Goal: Transaction & Acquisition: Purchase product/service

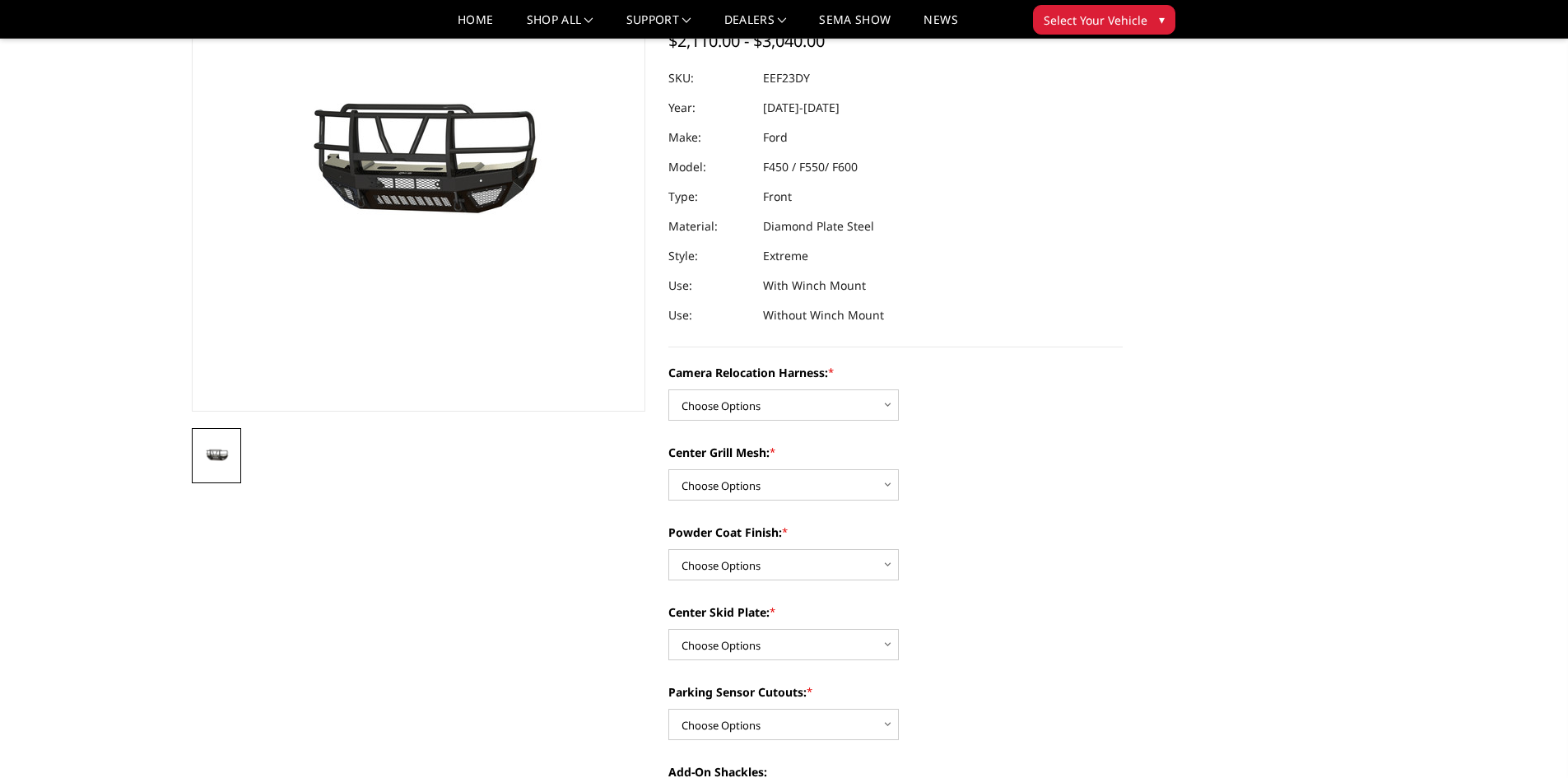
scroll to position [165, 0]
click at [825, 410] on select "Choose Options Without camera harness With camera harness" at bounding box center [783, 406] width 231 height 31
select select "3764"
click at [668, 390] on select "Choose Options Without camera harness With camera harness" at bounding box center [783, 406] width 231 height 31
click at [806, 486] on select "Choose Options Without expanded metal With expanded metal" at bounding box center [783, 486] width 231 height 31
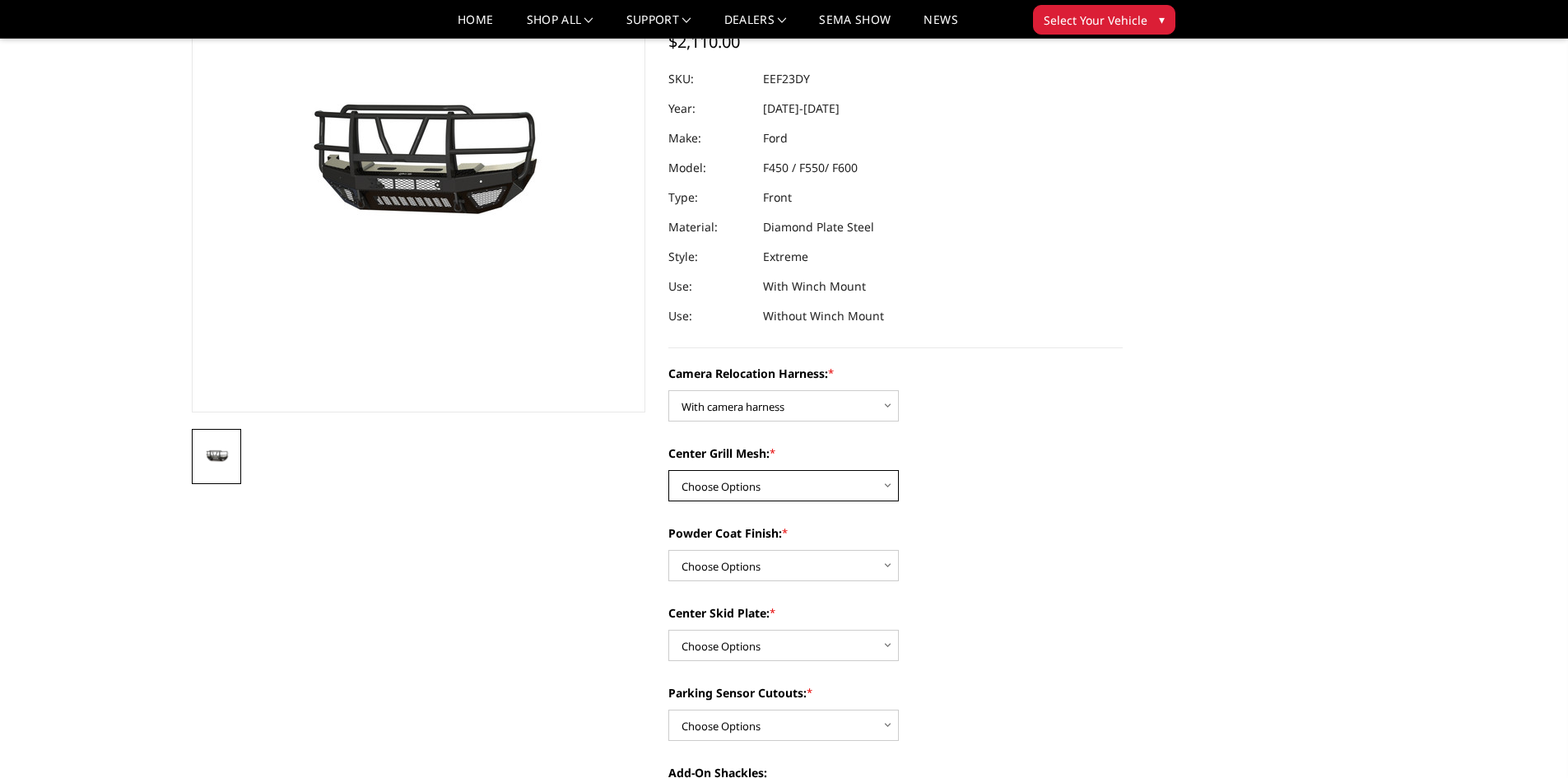
select select "3762"
click at [668, 470] on select "Choose Options Without expanded metal With expanded metal" at bounding box center [783, 486] width 231 height 31
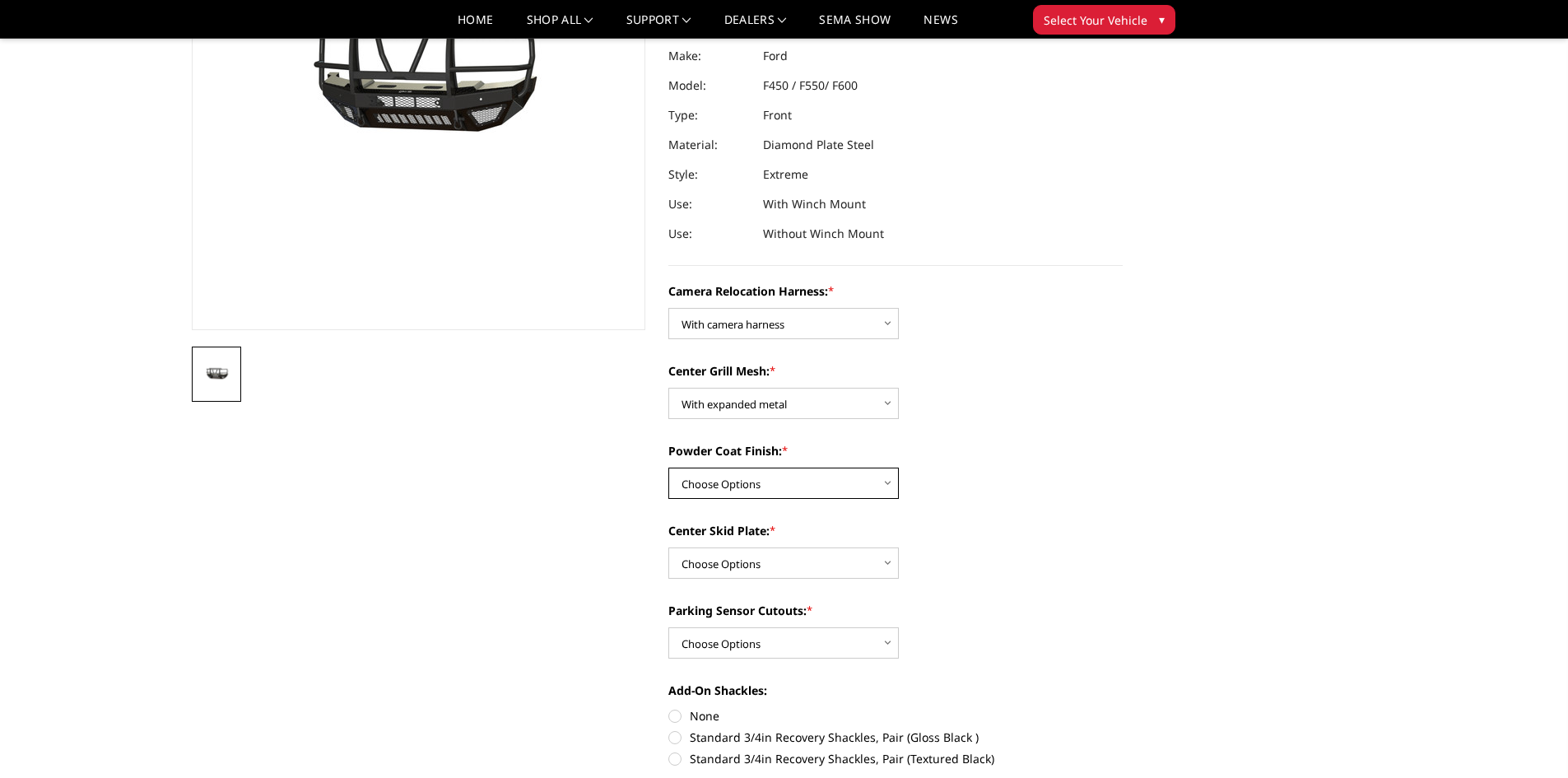
click at [812, 498] on select "Choose Options Textured Black Powder Coat Gloss Black Powder Coat Bare Metal" at bounding box center [783, 484] width 231 height 31
select select "3761"
click at [668, 468] on select "Choose Options Textured Black Powder Coat Gloss Black Powder Coat Bare Metal" at bounding box center [783, 484] width 231 height 31
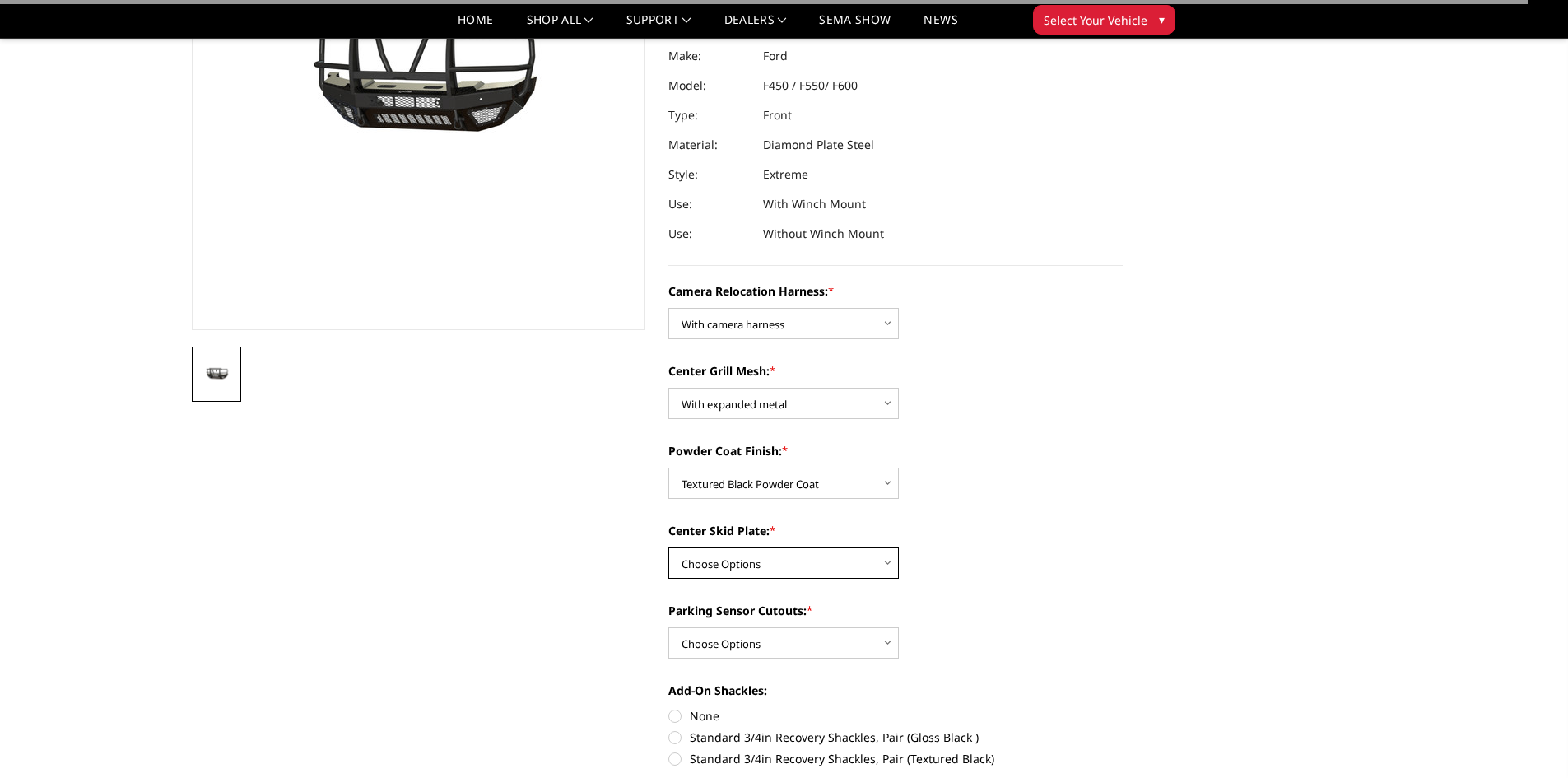
click at [806, 573] on select "Choose Options Winch Mount Skid Plate Standard Skid Plate (included) 2" Receive…" at bounding box center [783, 563] width 231 height 31
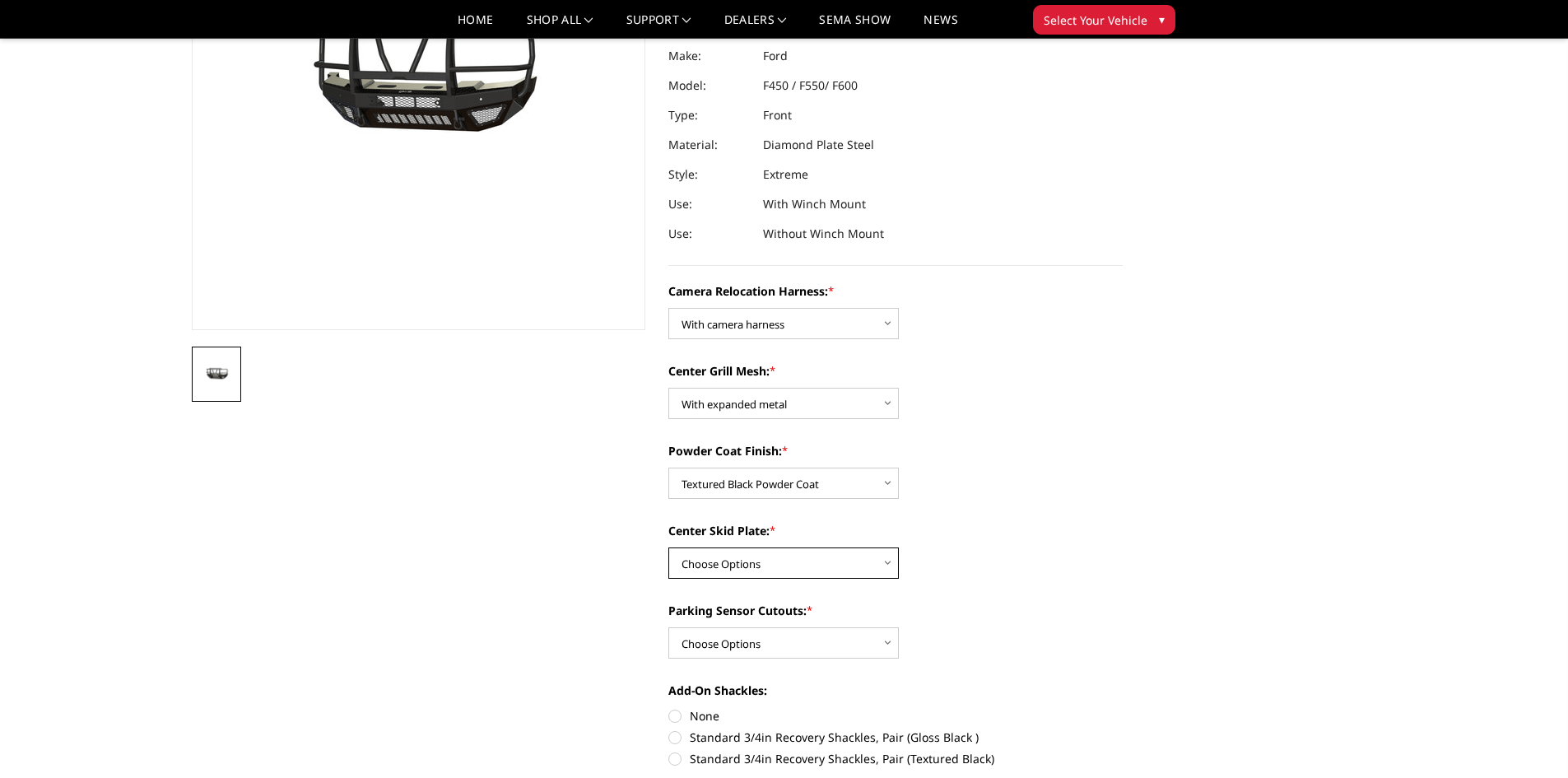
select select "3758"
click at [668, 547] on select "Choose Options Winch Mount Skid Plate Standard Skid Plate (included) 2" Receive…" at bounding box center [783, 563] width 231 height 31
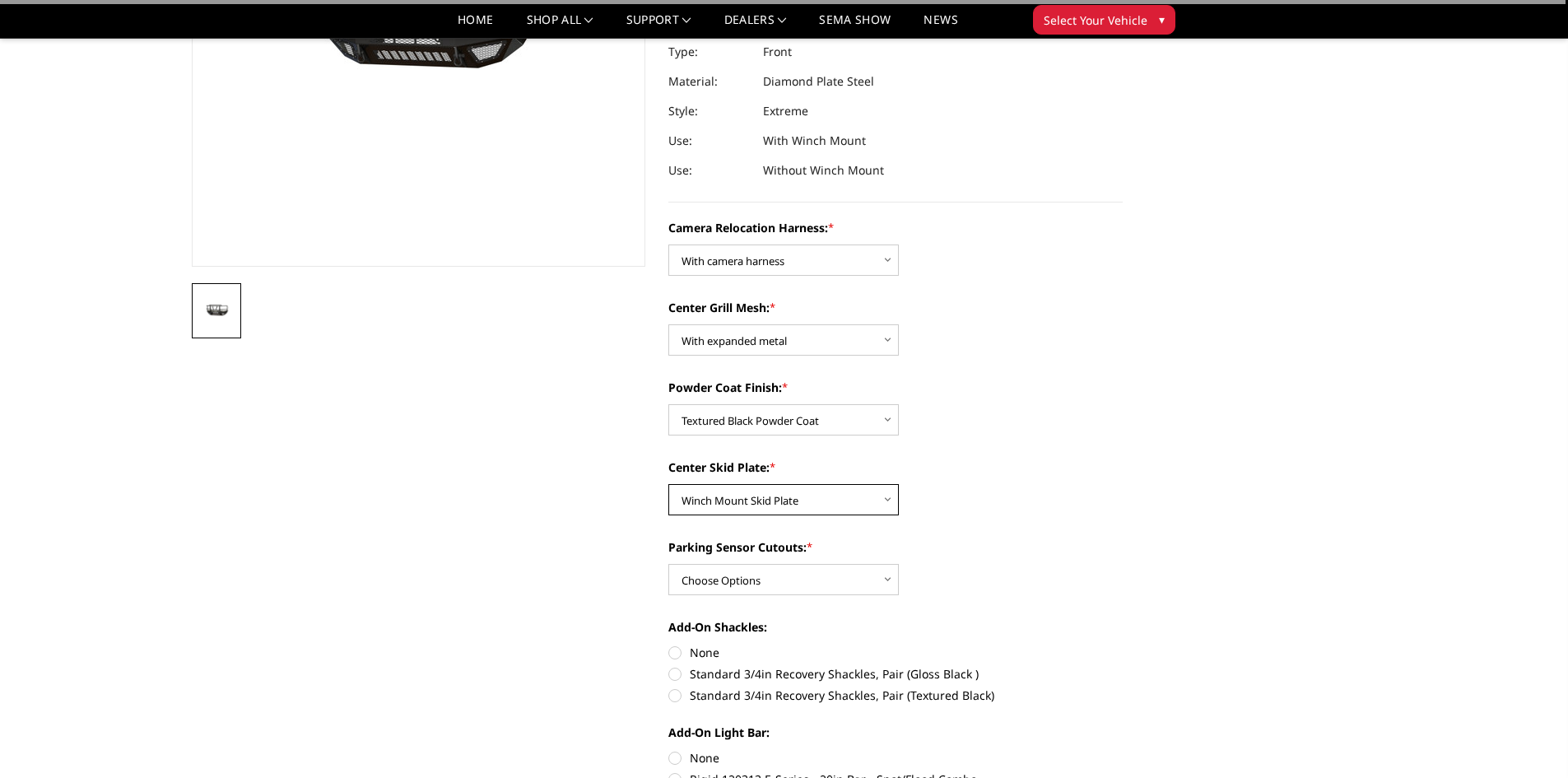
scroll to position [329, 0]
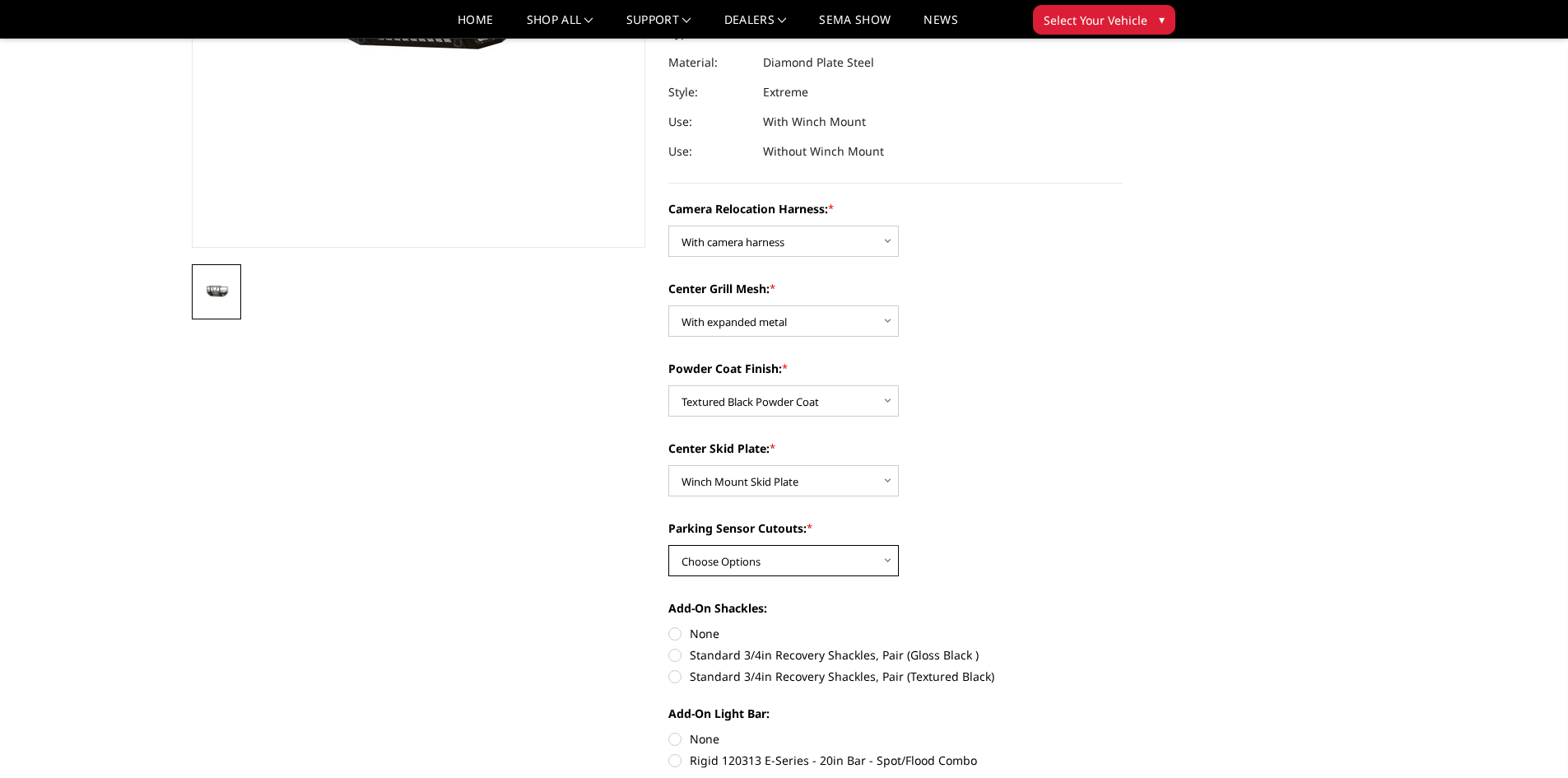
click at [839, 561] on select "Choose Options Yes - With Parking Sensor Cutouts" at bounding box center [783, 561] width 231 height 31
select select "3755"
click at [668, 545] on select "Choose Options Yes - With Parking Sensor Cutouts" at bounding box center [783, 561] width 231 height 31
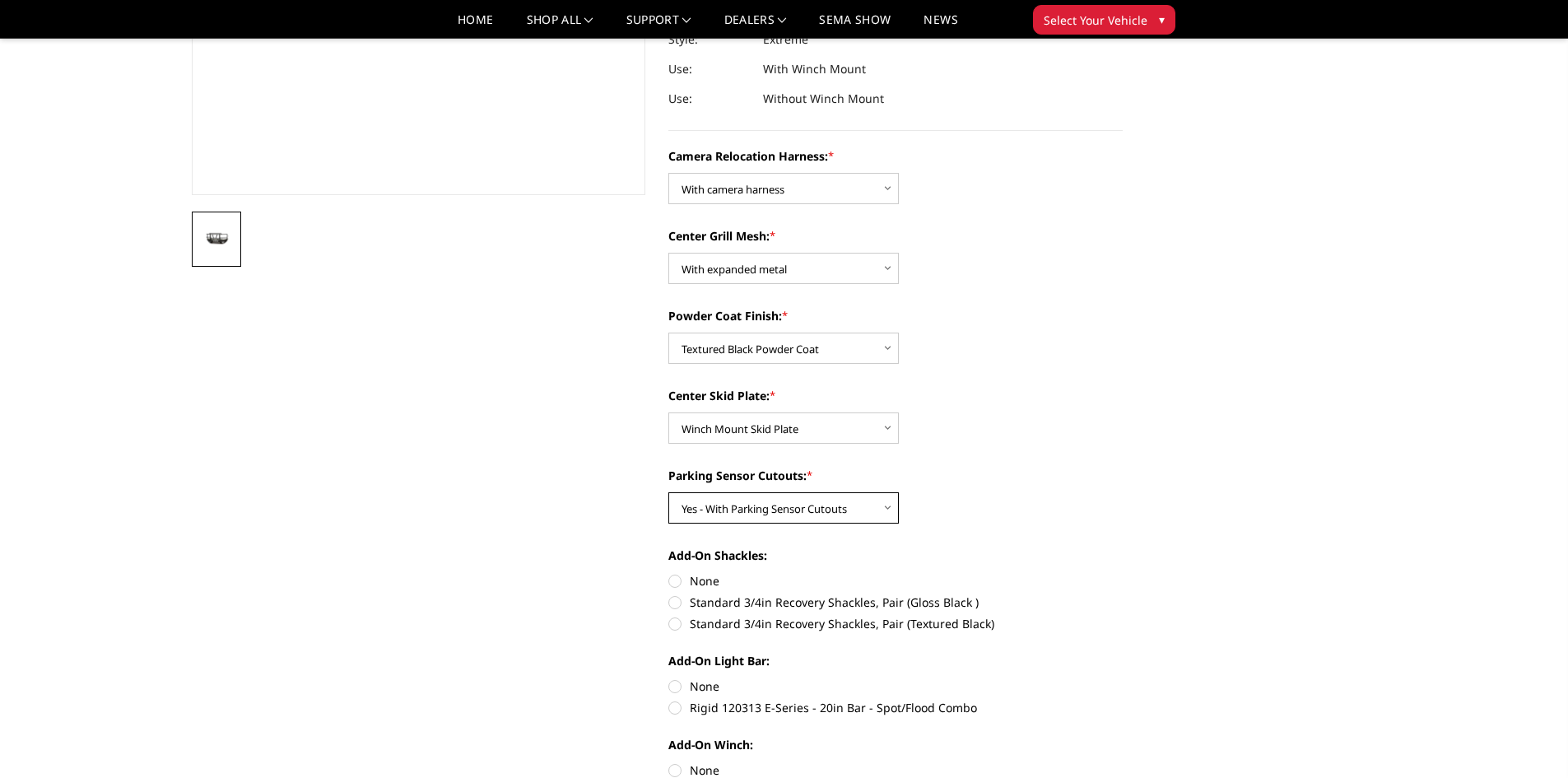
scroll to position [412, 0]
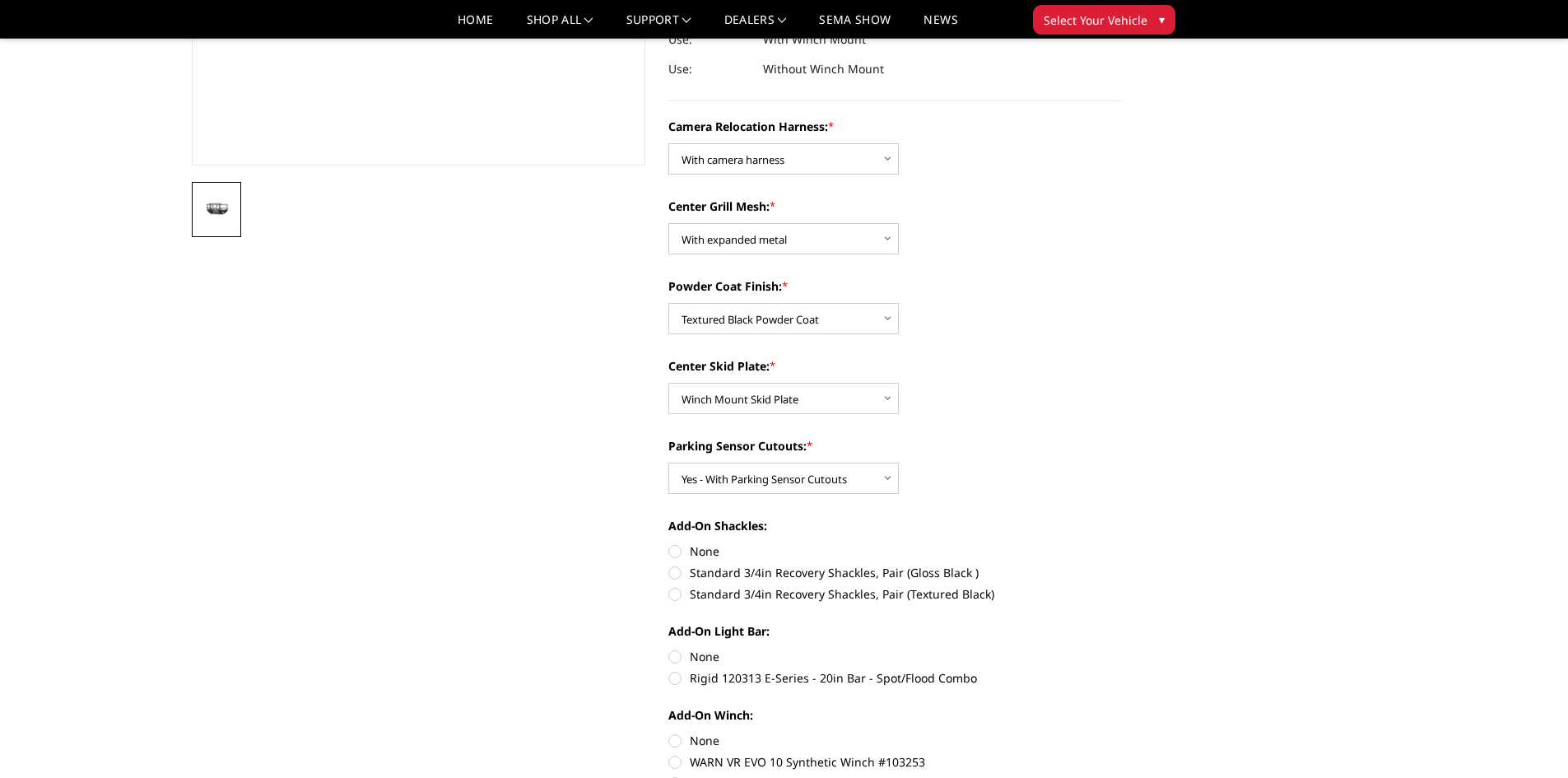
click at [676, 595] on label "Standard 3/4in Recovery Shackles, Pair (Textured Black)" at bounding box center [895, 594] width 454 height 17
click at [1122, 565] on input "Standard 3/4in Recovery Shackles, Pair (Textured Black)" at bounding box center [1122, 564] width 1 height 1
radio input "true"
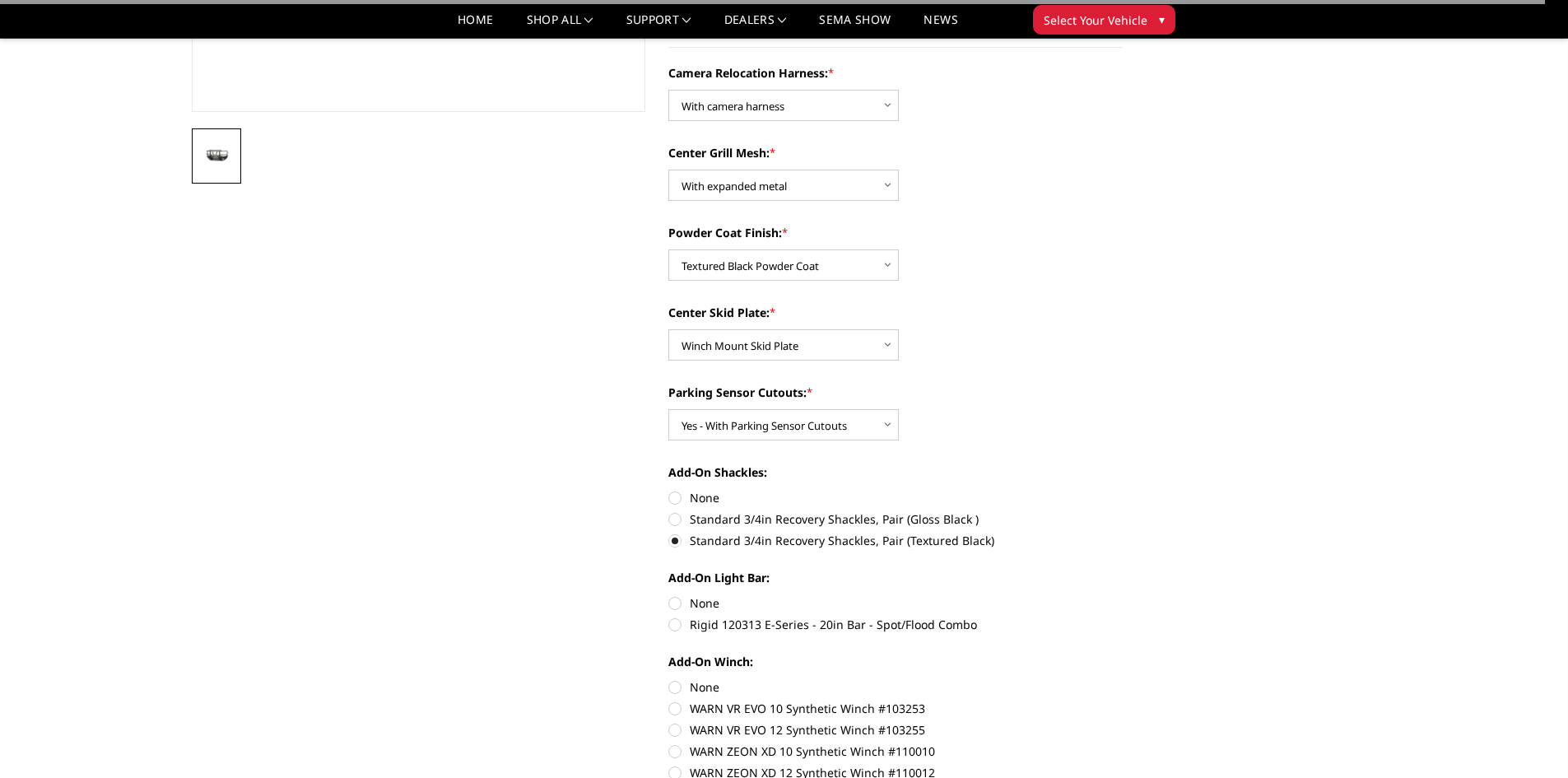
scroll to position [494, 0]
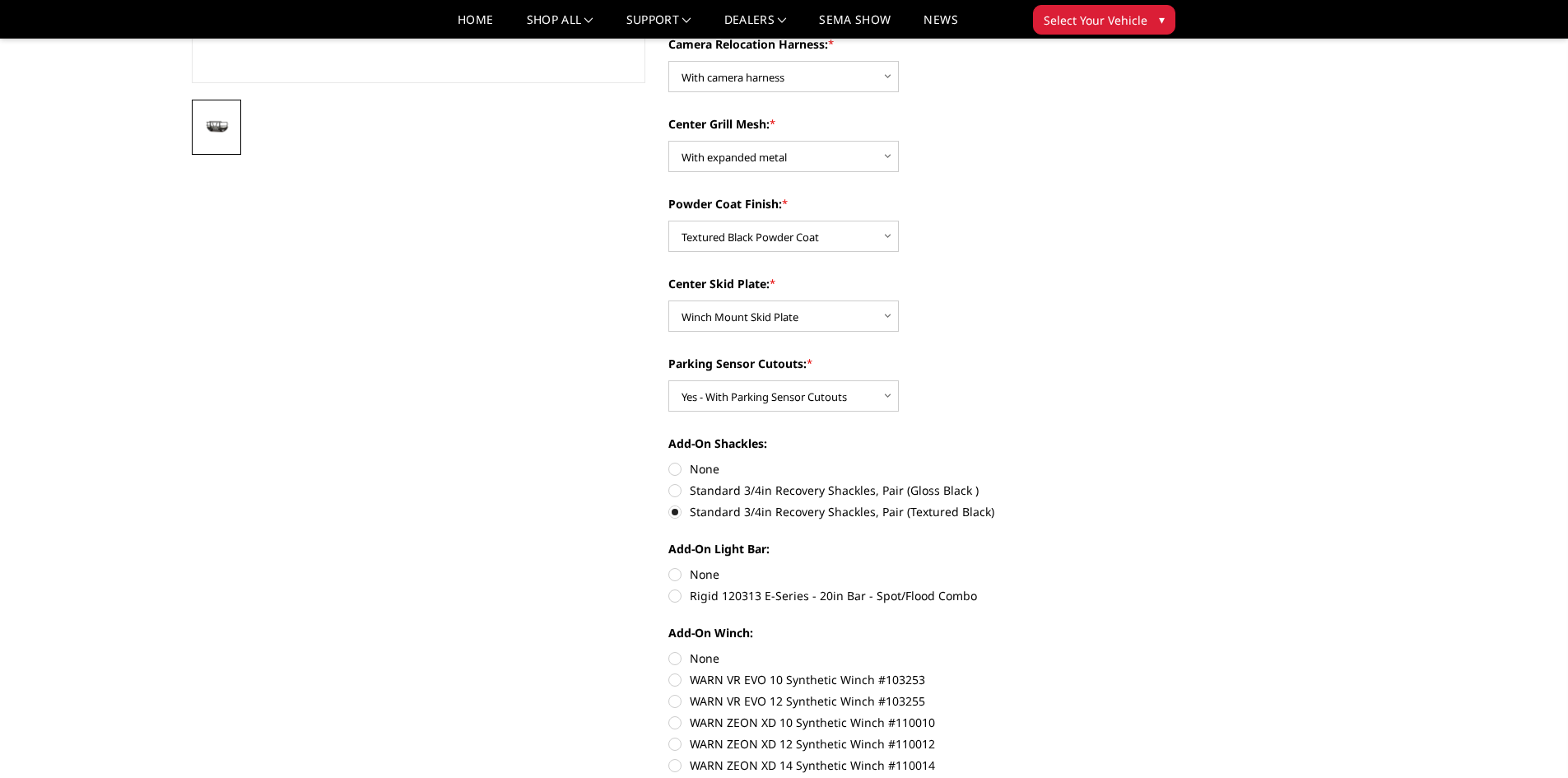
click at [677, 591] on label "Rigid 120313 E-Series - 20in Bar - Spot/Flood Combo" at bounding box center [895, 595] width 454 height 17
click at [1122, 566] on input "Rigid 120313 E-Series - 20in Bar - Spot/Flood Combo" at bounding box center [1122, 566] width 1 height 1
radio input "true"
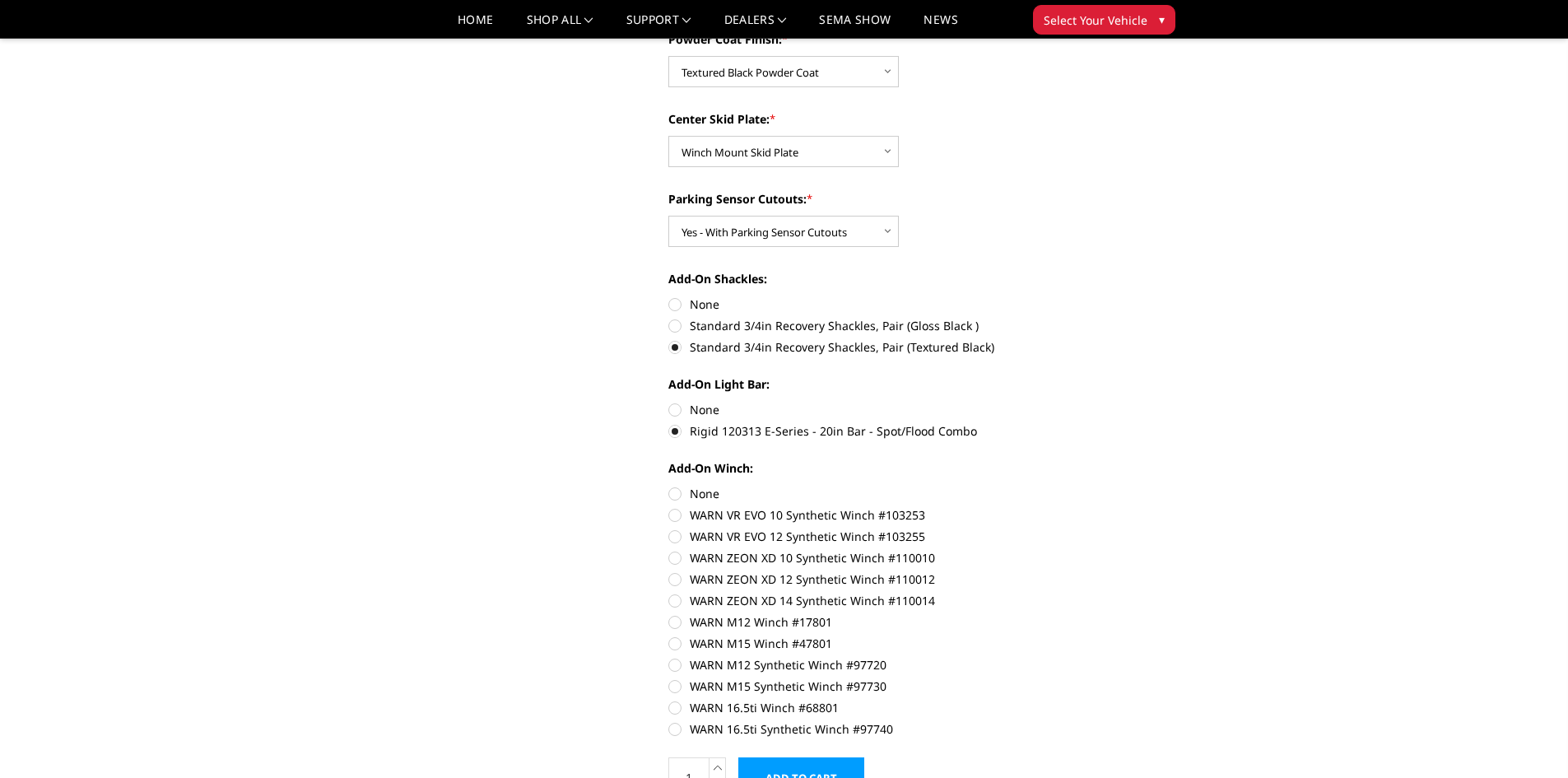
scroll to position [741, 0]
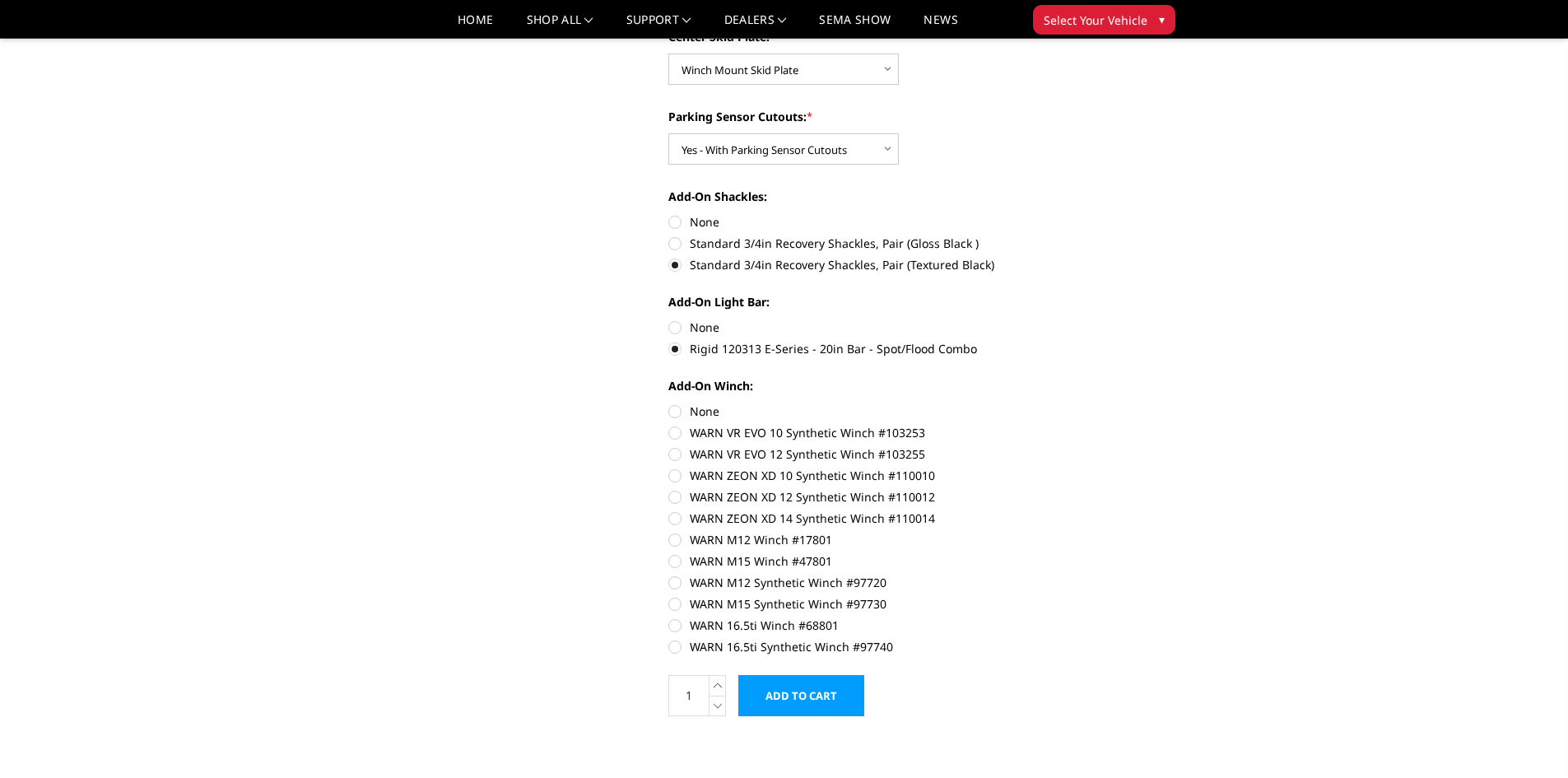
click at [673, 641] on label "WARN 16.5ti Synthetic Winch #97740" at bounding box center [895, 646] width 454 height 17
click at [1122, 618] on input "WARN 16.5ti Synthetic Winch #97740" at bounding box center [1122, 617] width 1 height 1
radio input "true"
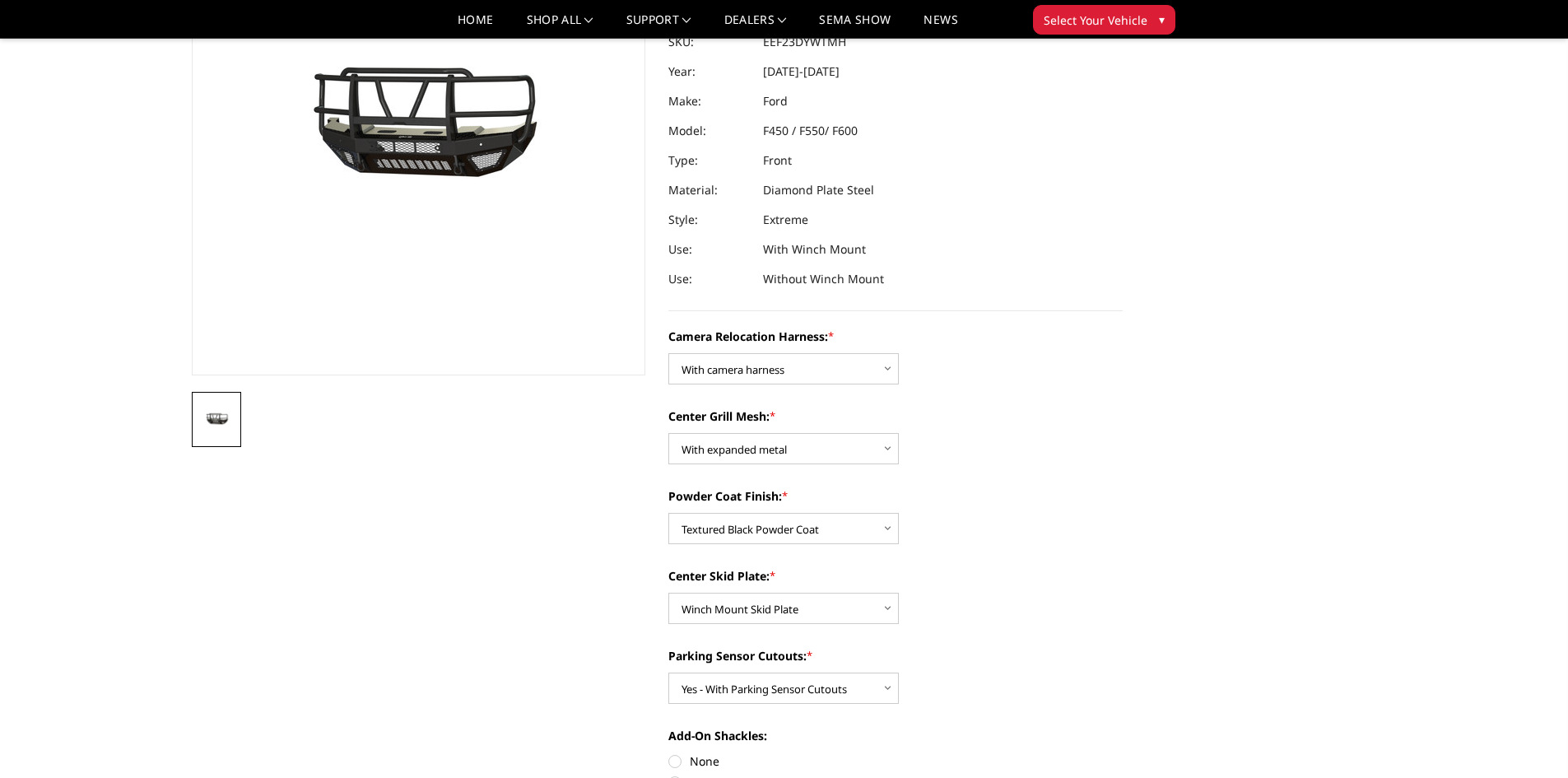
scroll to position [0, 0]
